Goal: Transaction & Acquisition: Purchase product/service

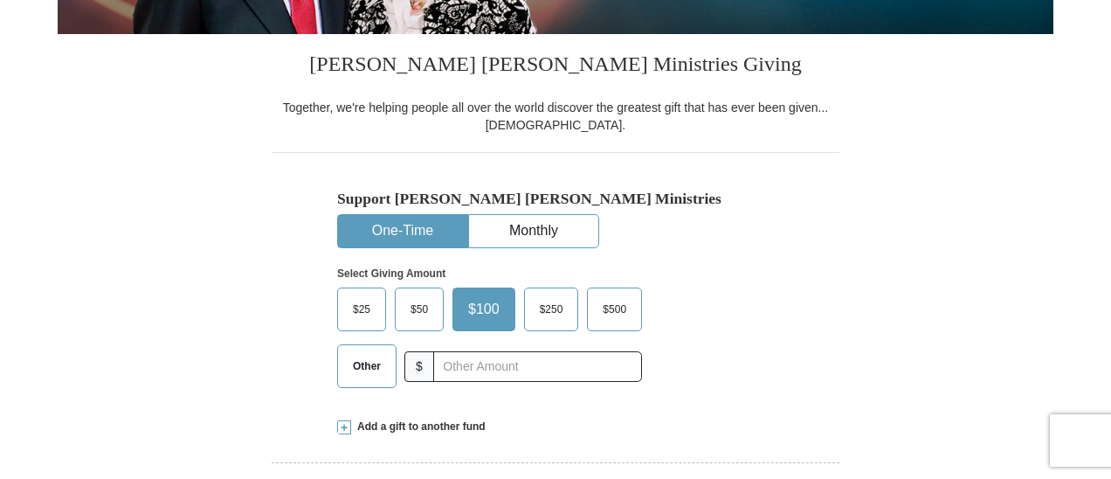
scroll to position [407, 0]
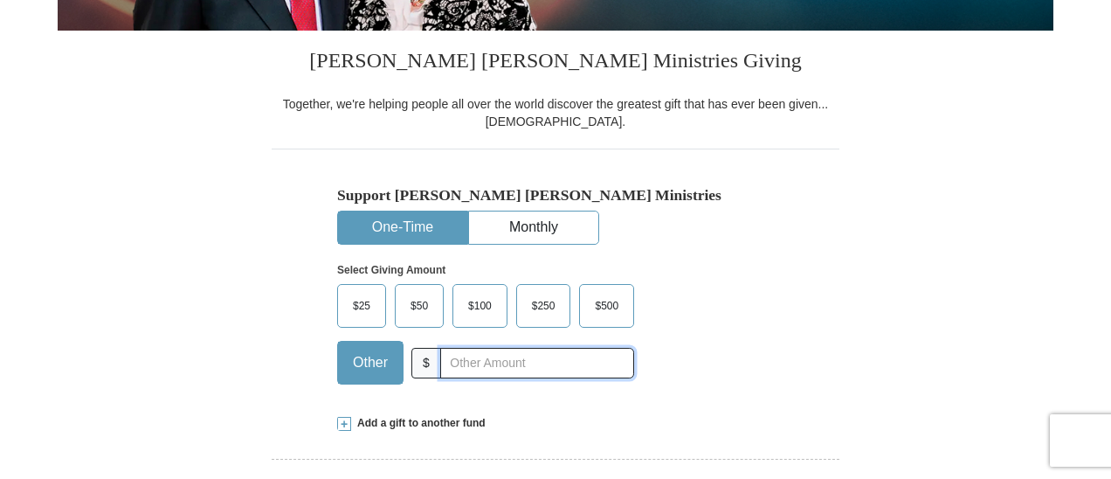
click at [481, 368] on input "text" at bounding box center [537, 363] width 194 height 31
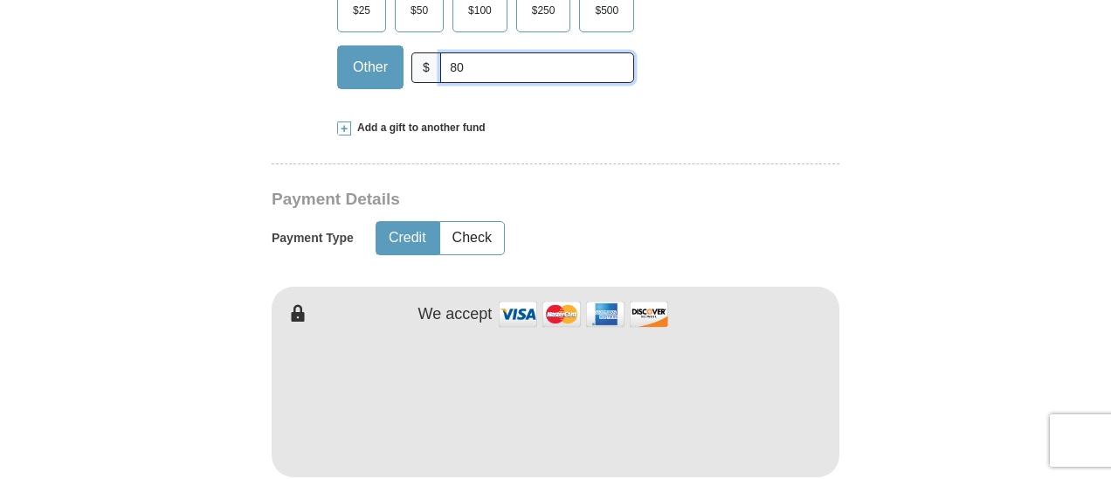
scroll to position [728, 0]
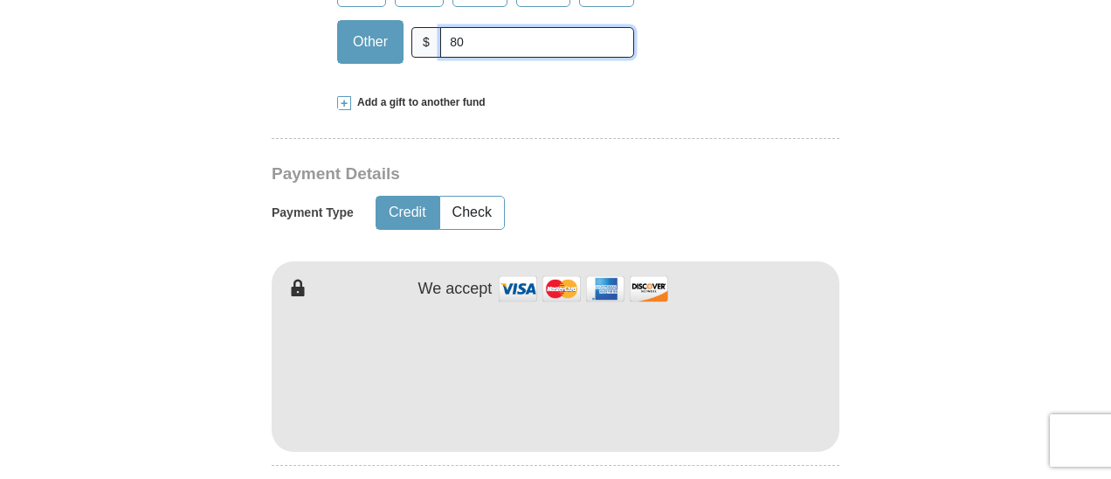
type input "80"
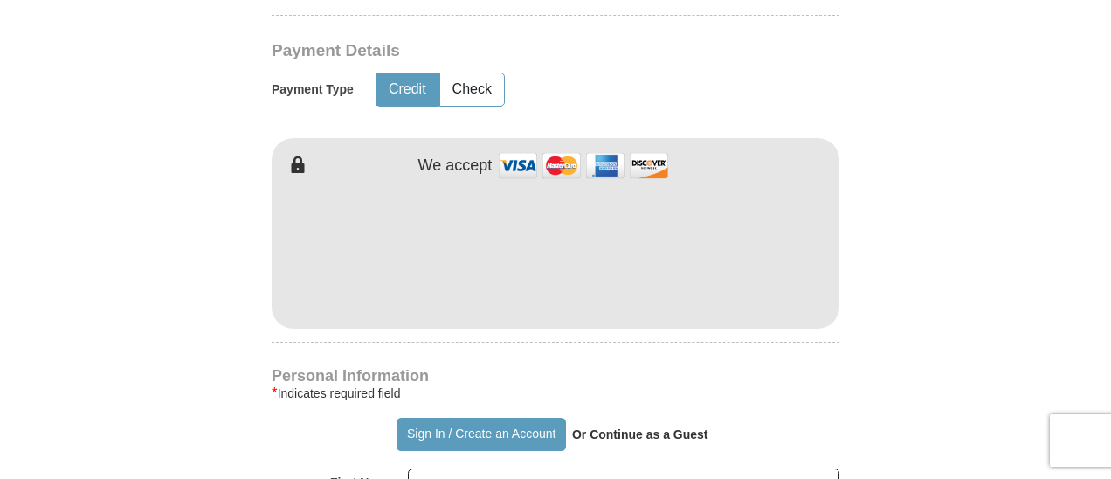
scroll to position [874, 0]
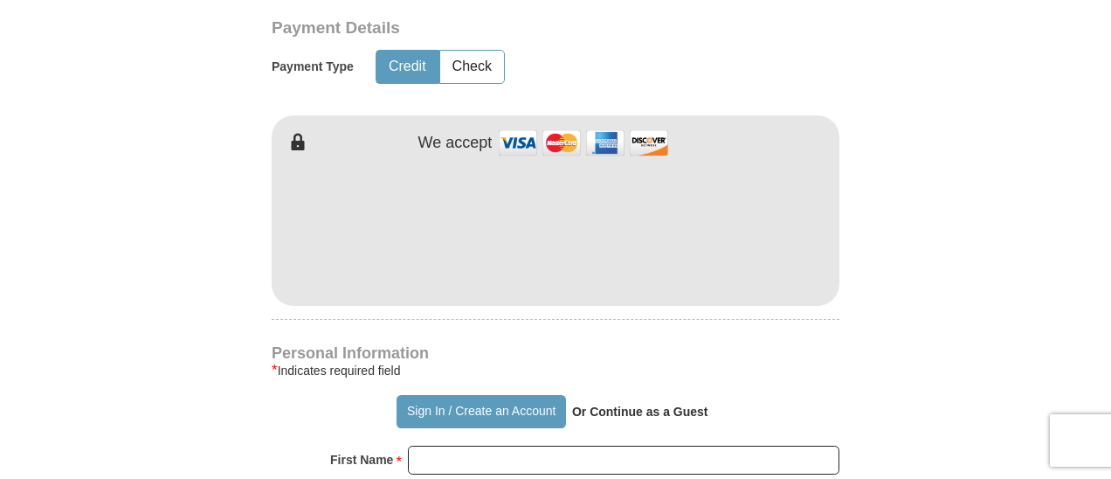
click at [888, 262] on form "Already have an account? Sign in for faster giving. Don't have an account? Crea…" at bounding box center [556, 267] width 996 height 2143
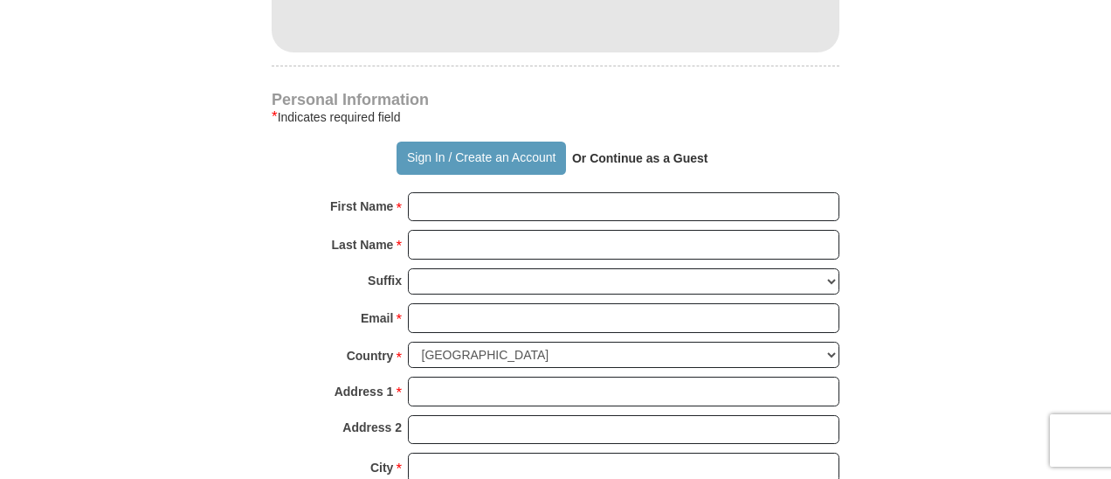
scroll to position [1136, 0]
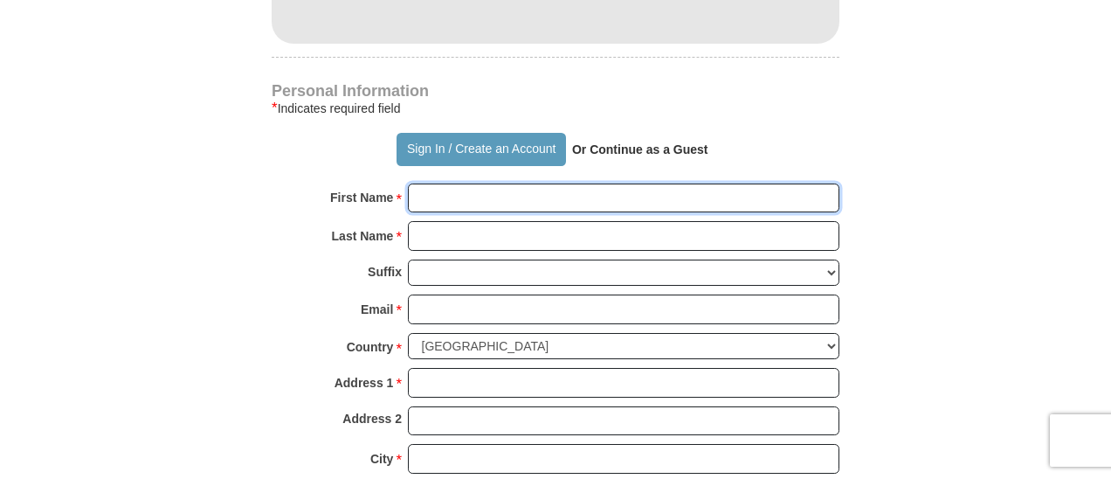
click at [546, 201] on input "First Name *" at bounding box center [624, 198] width 432 height 30
type input "[PERSON_NAME]"
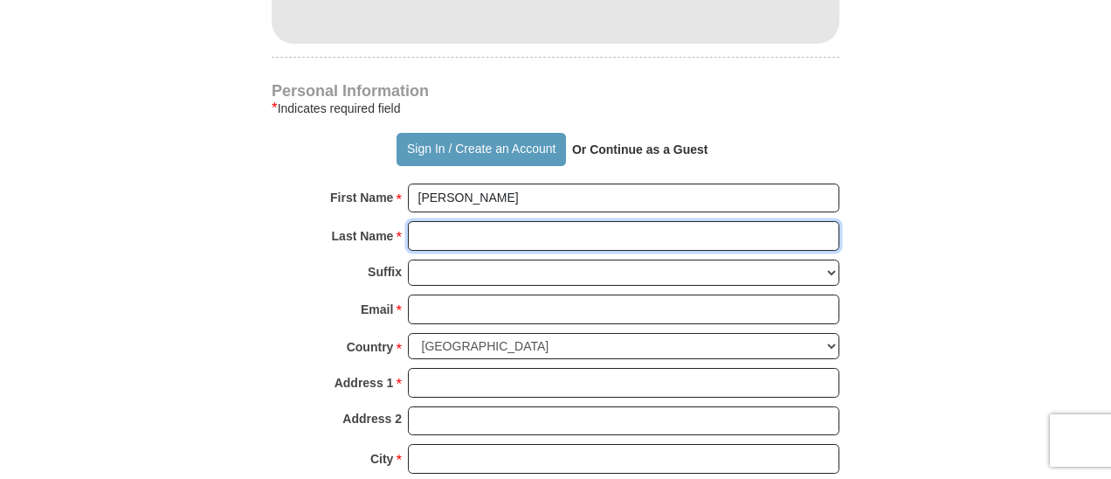
click at [538, 237] on input "Last Name *" at bounding box center [624, 236] width 432 height 30
type input "Page"
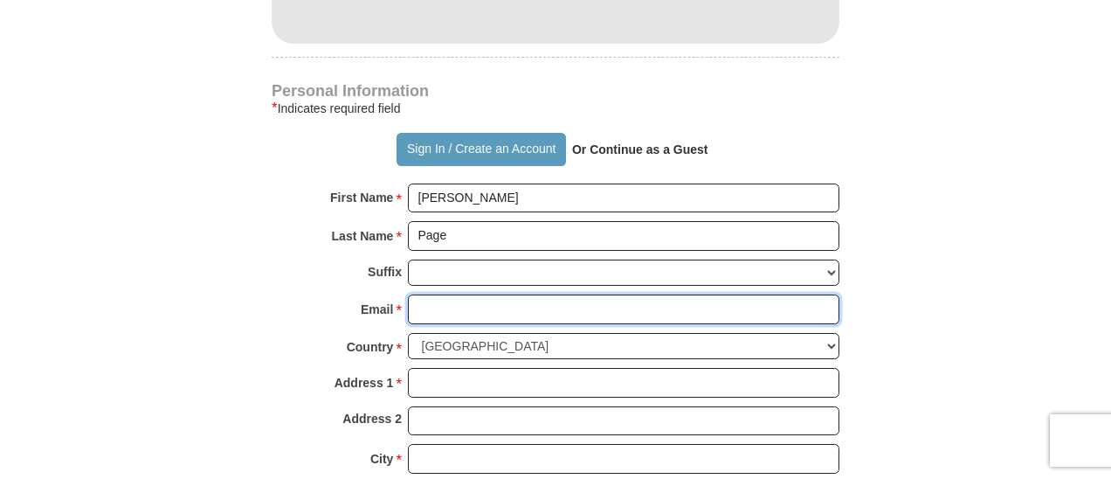
click at [535, 302] on input "Email *" at bounding box center [624, 309] width 432 height 30
type input "[EMAIL_ADDRESS][DOMAIN_NAME]"
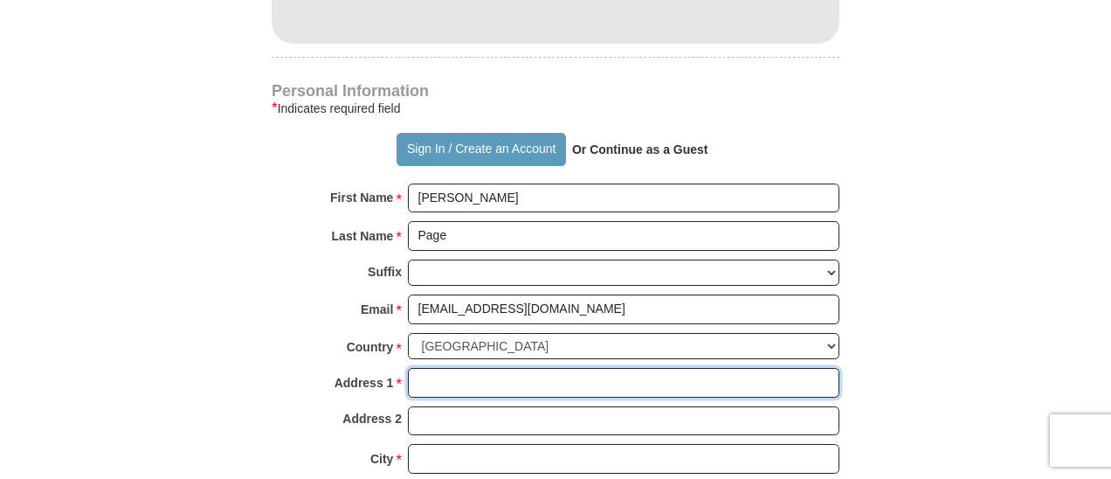
type input "[STREET_ADDRESS]"
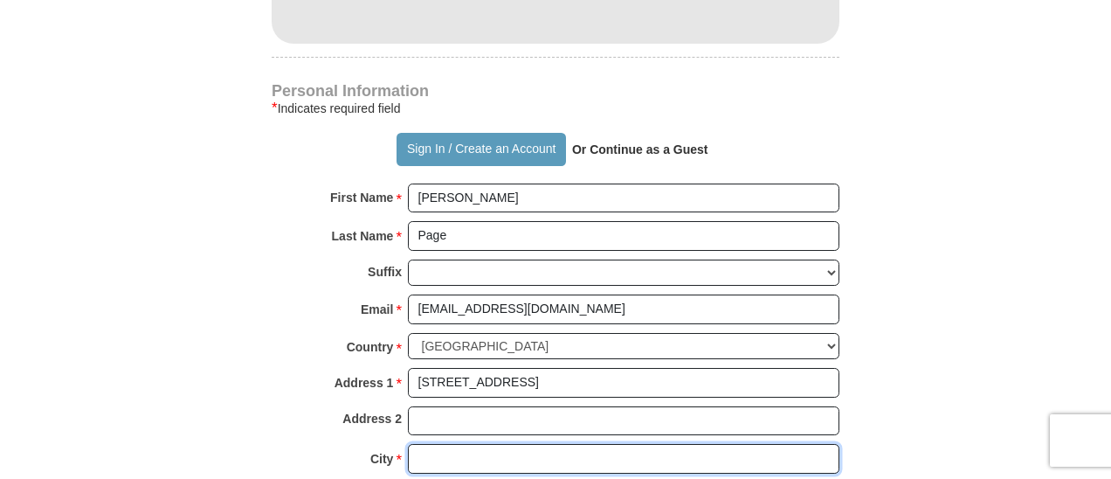
type input "[GEOGRAPHIC_DATA]"
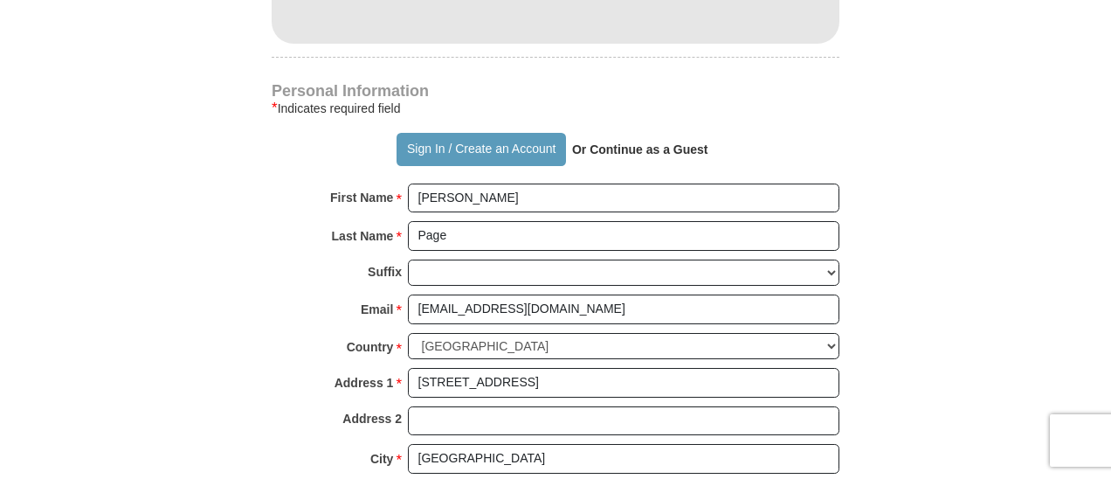
select select "[GEOGRAPHIC_DATA]"
type input "76137"
type input "8173664666"
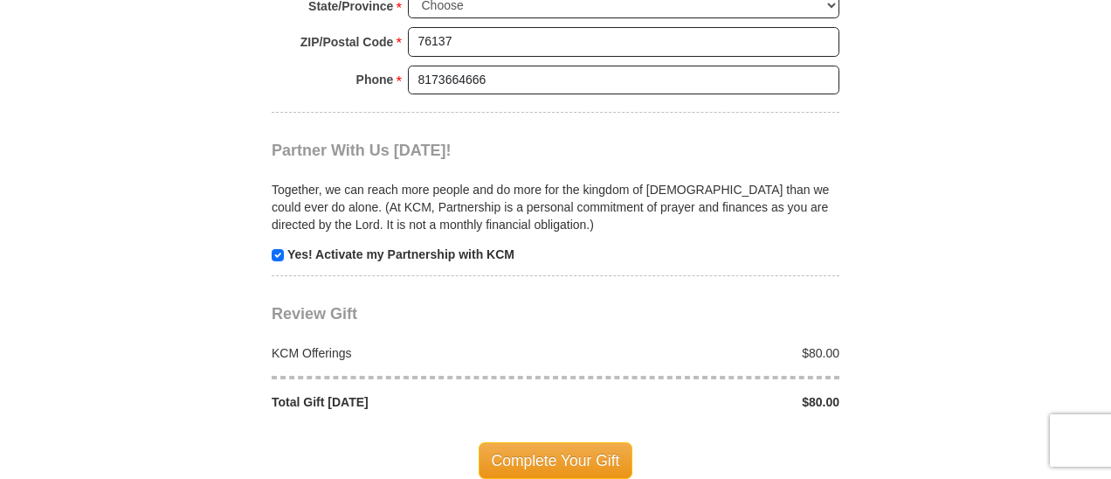
scroll to position [1630, 0]
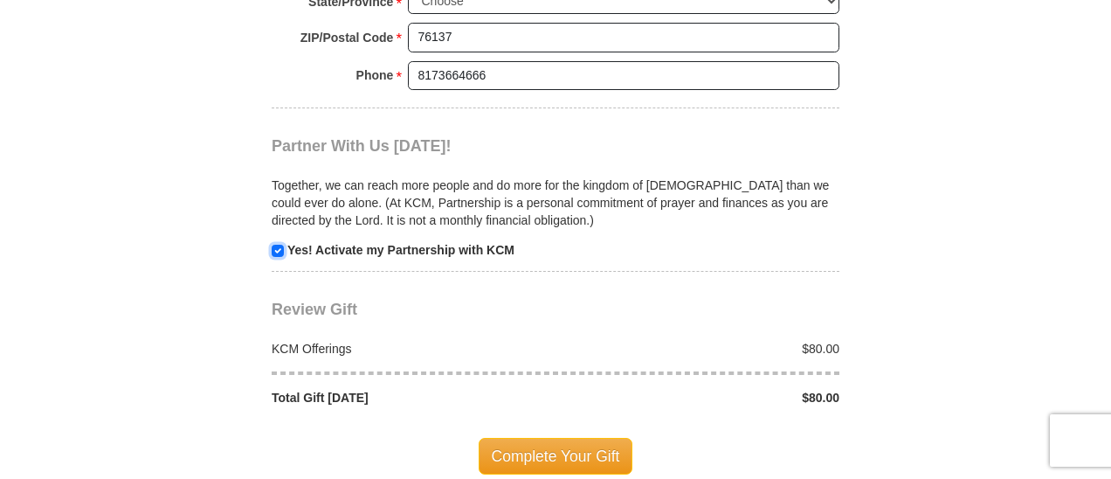
click at [280, 245] on input "checkbox" at bounding box center [278, 251] width 12 height 12
checkbox input "false"
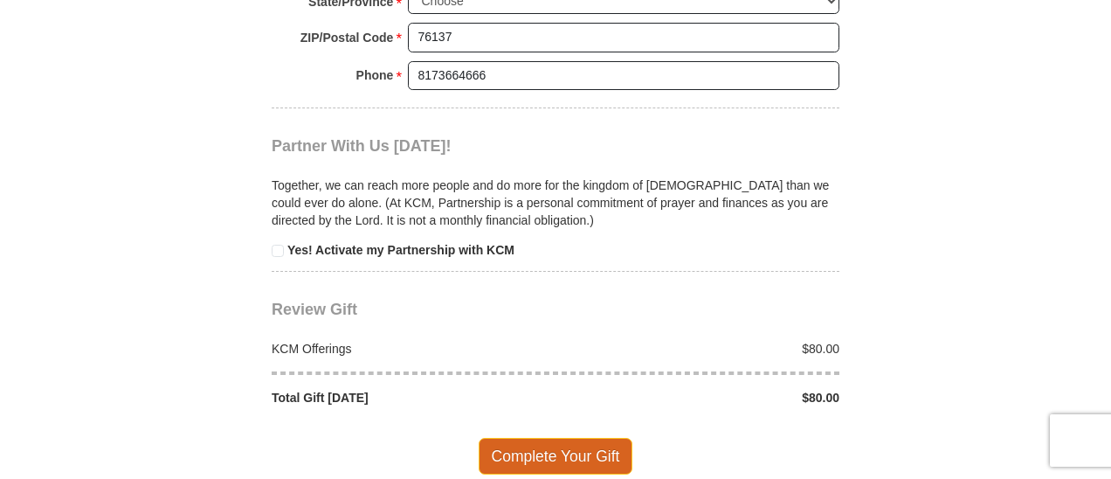
click at [545, 442] on span "Complete Your Gift" at bounding box center [556, 456] width 155 height 37
